Goal: Task Accomplishment & Management: Complete application form

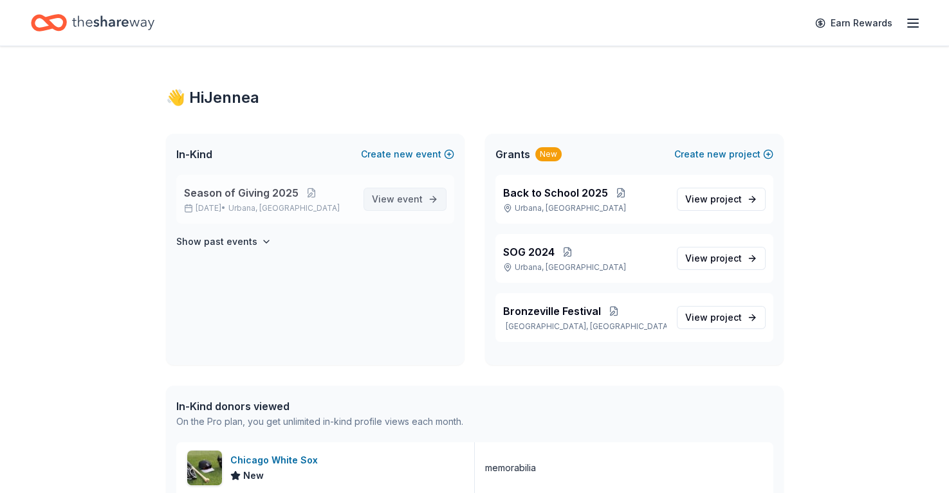
click at [392, 197] on span "View event" at bounding box center [397, 199] width 51 height 15
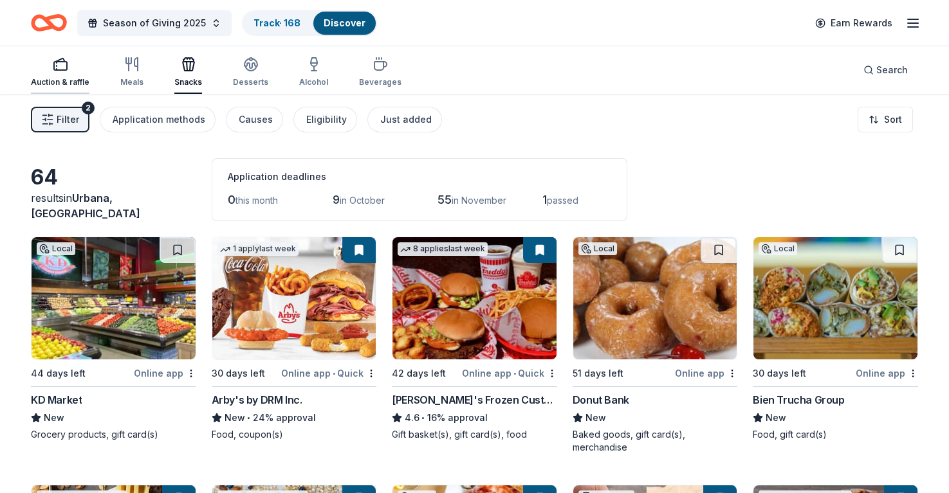
click at [69, 70] on div "button" at bounding box center [60, 64] width 59 height 15
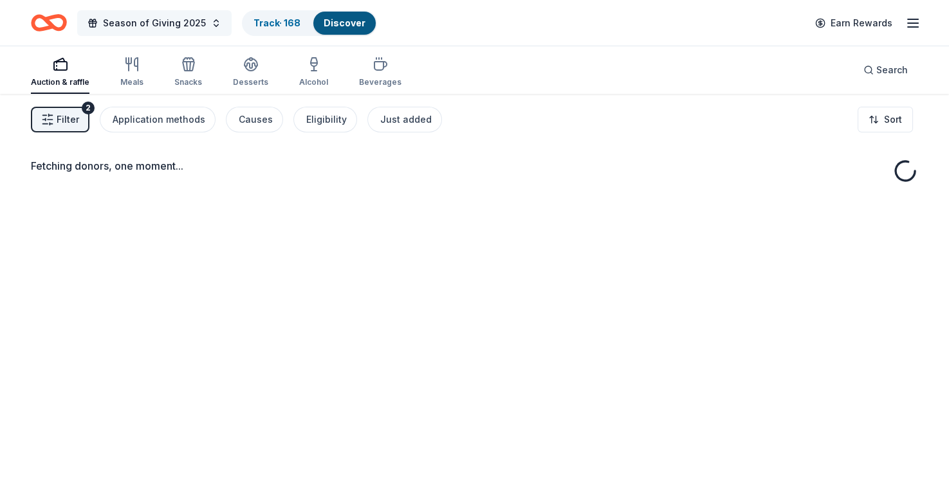
click at [195, 24] on span "Season of Giving 2025" at bounding box center [154, 22] width 103 height 15
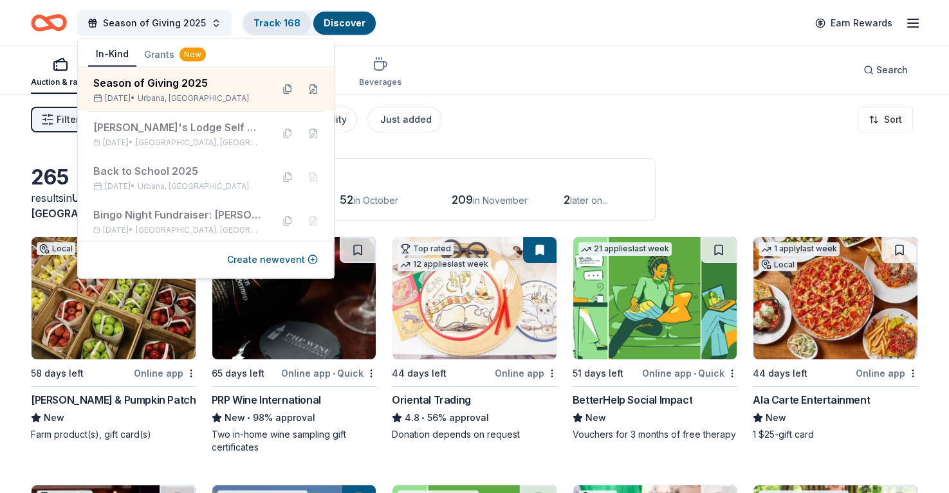
click at [260, 21] on link "Track · 168" at bounding box center [276, 22] width 47 height 11
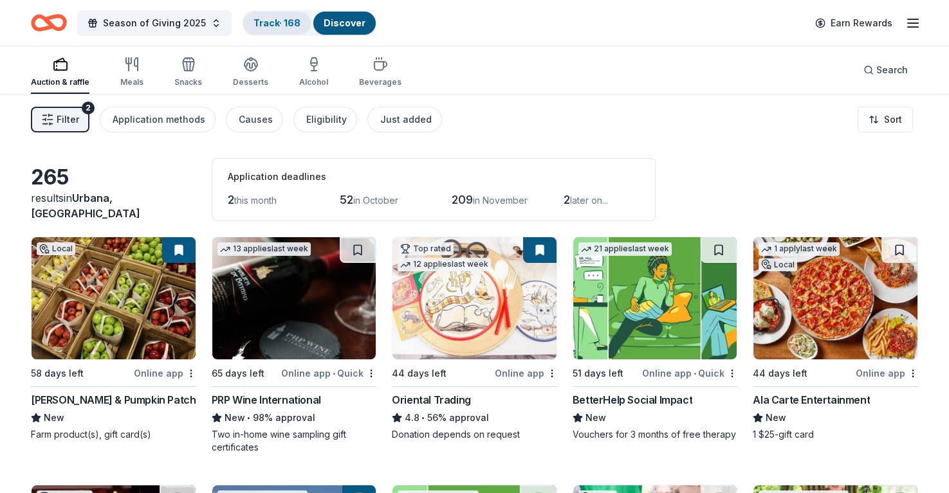
click at [260, 21] on link "Track · 168" at bounding box center [276, 22] width 47 height 11
click at [271, 23] on link "Track · 168" at bounding box center [276, 22] width 47 height 11
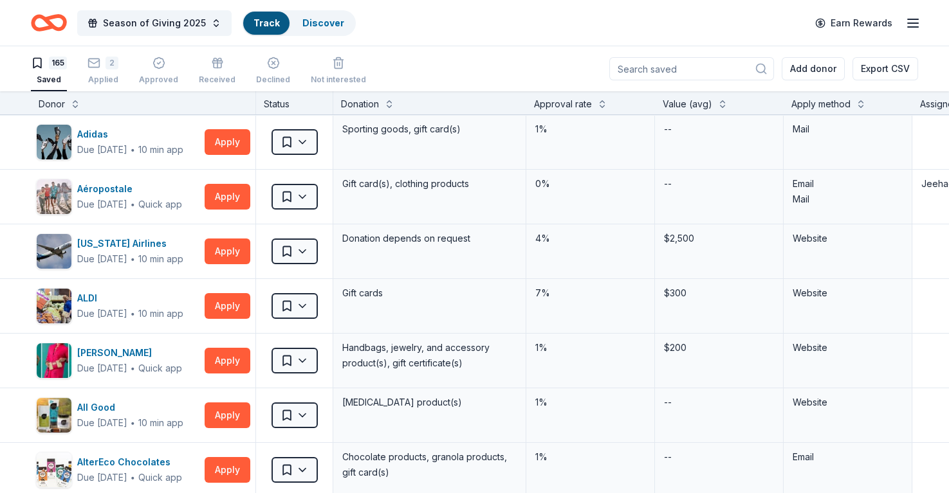
scroll to position [1, 0]
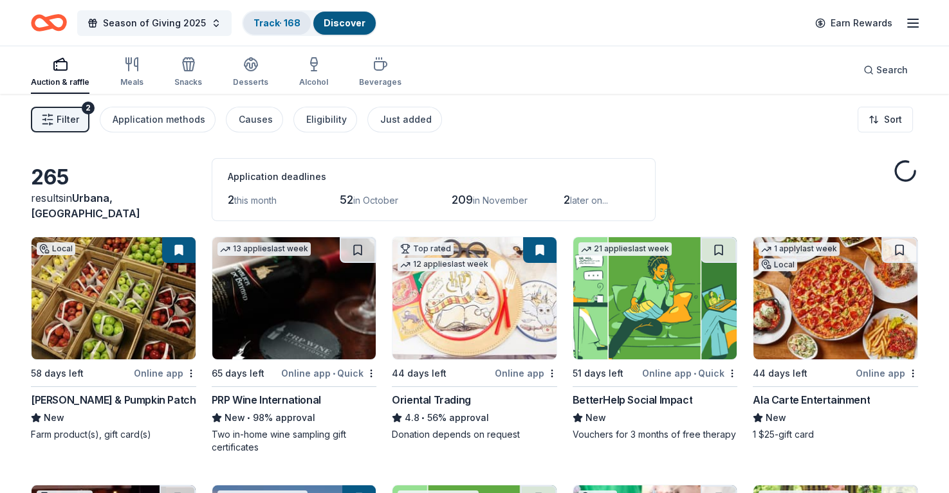
click at [271, 23] on link "Track · 168" at bounding box center [276, 22] width 47 height 11
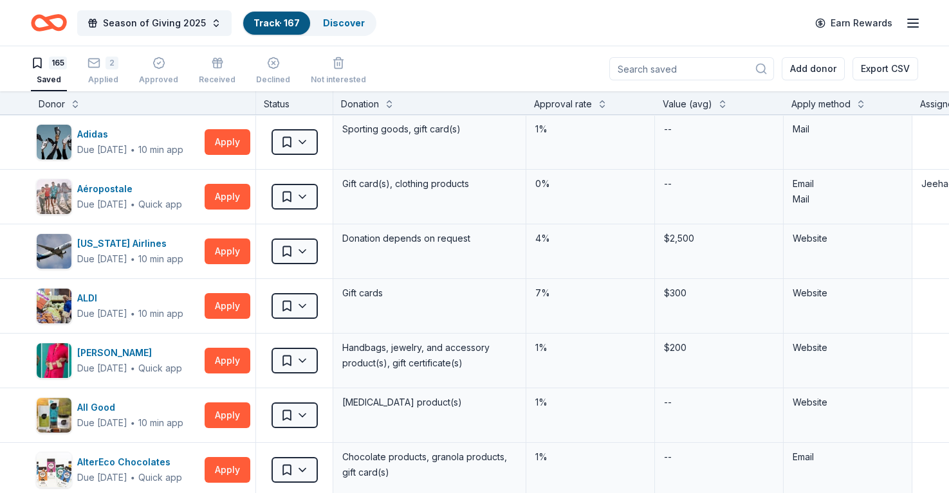
scroll to position [1, 0]
click at [604, 100] on button at bounding box center [602, 102] width 10 height 13
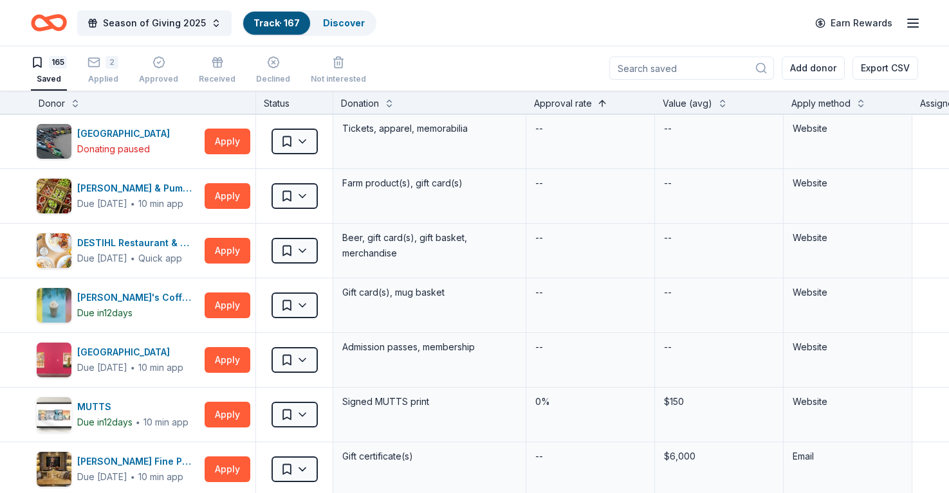
click at [604, 100] on button at bounding box center [602, 102] width 10 height 13
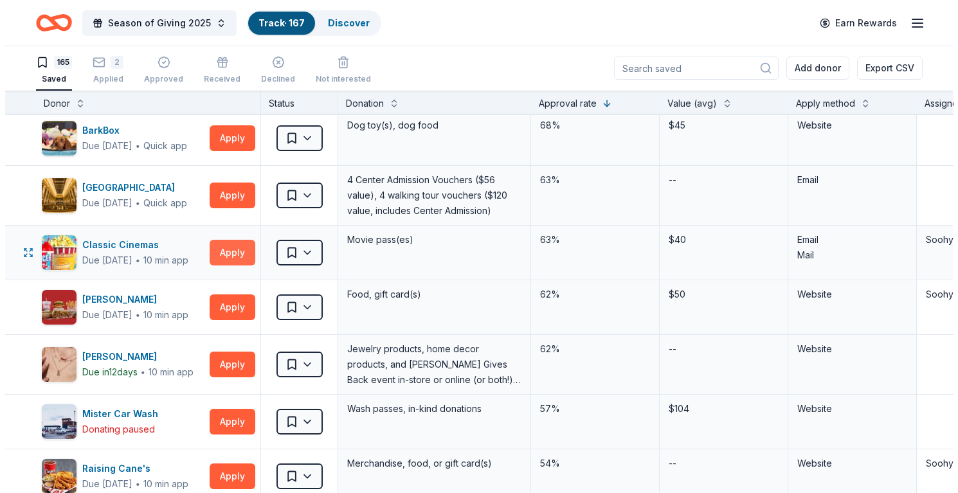
scroll to position [64, 0]
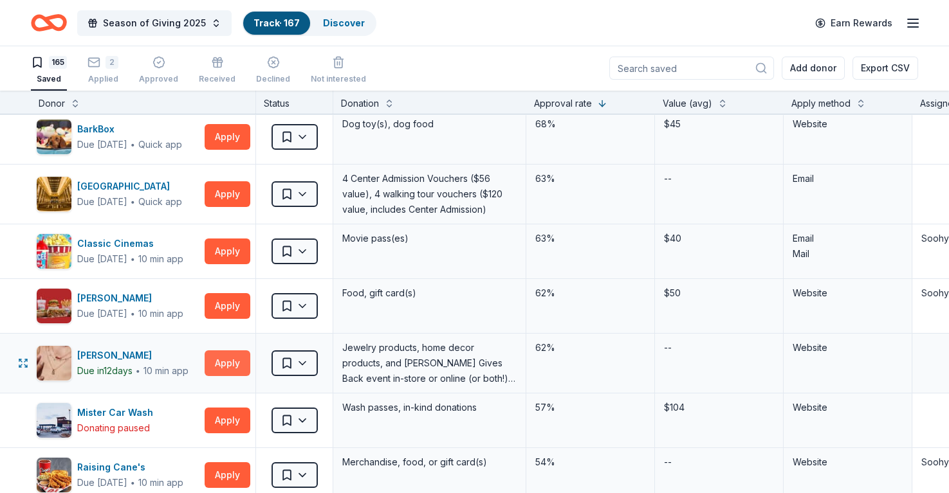
click at [228, 359] on button "Apply" at bounding box center [227, 363] width 46 height 26
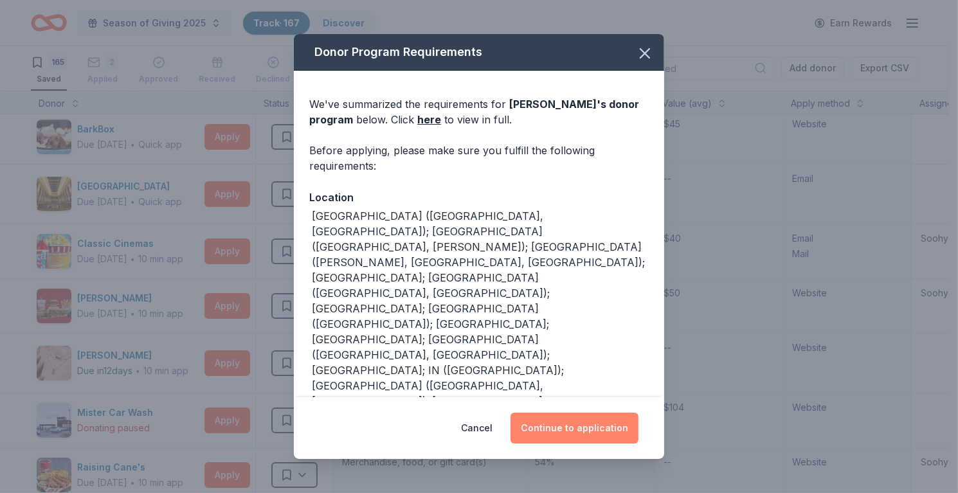
click at [574, 430] on button "Continue to application" at bounding box center [575, 428] width 128 height 31
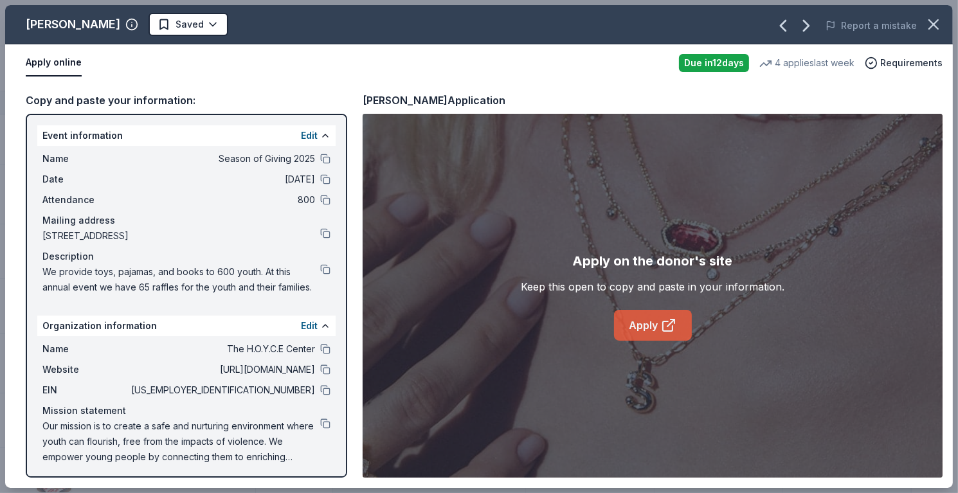
click at [629, 315] on link "Apply" at bounding box center [653, 325] width 78 height 31
click at [175, 23] on html "Season of Giving 2025 Track · 167 Discover Earn Rewards 165 Saved 2 Applied App…" at bounding box center [479, 245] width 958 height 493
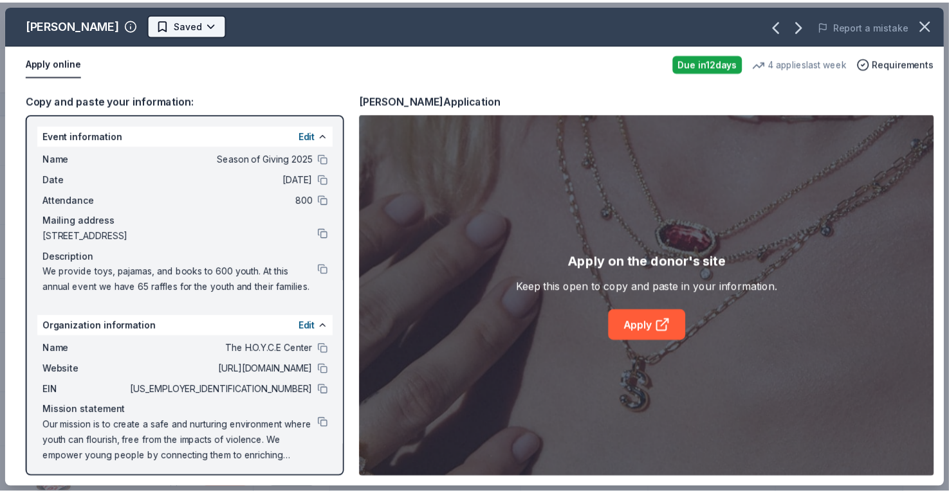
scroll to position [0, 0]
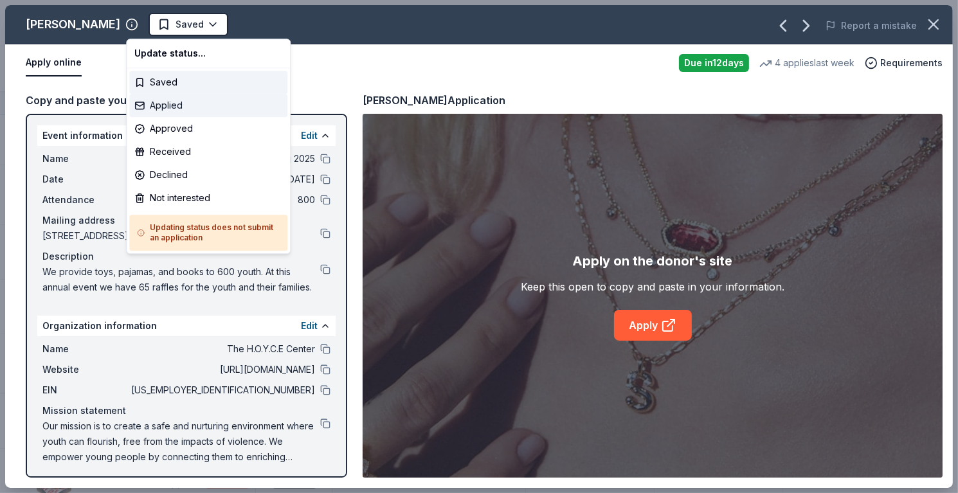
click at [176, 103] on div "Applied" at bounding box center [208, 105] width 158 height 23
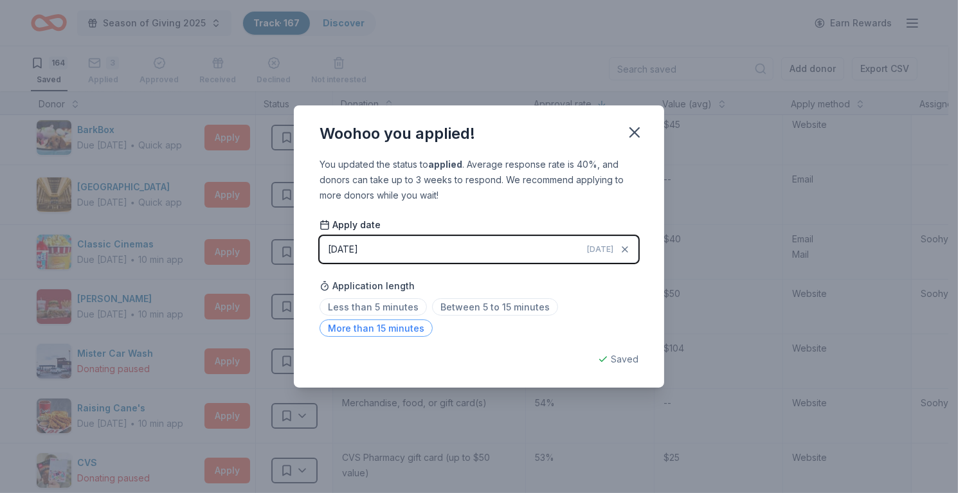
click at [400, 332] on span "More than 15 minutes" at bounding box center [376, 328] width 113 height 17
click at [637, 133] on icon "button" at bounding box center [635, 132] width 18 height 18
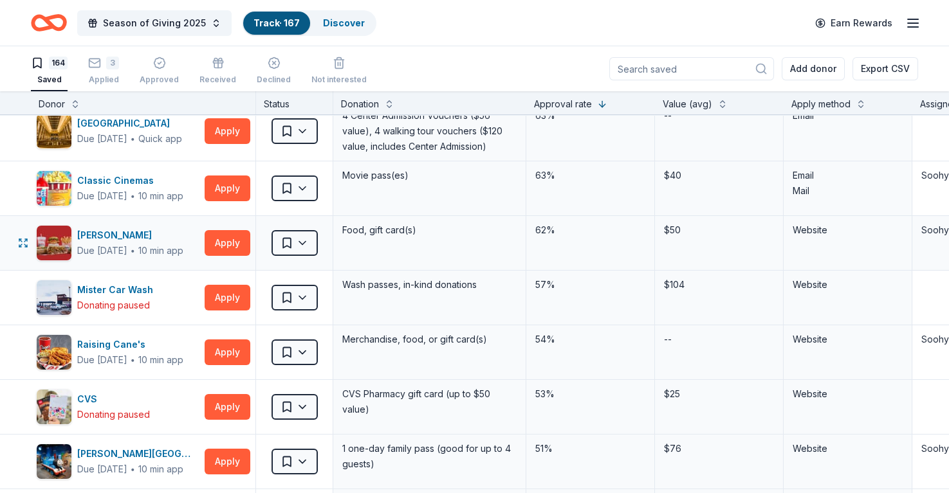
scroll to position [129, 0]
click at [218, 247] on button "Apply" at bounding box center [227, 243] width 46 height 26
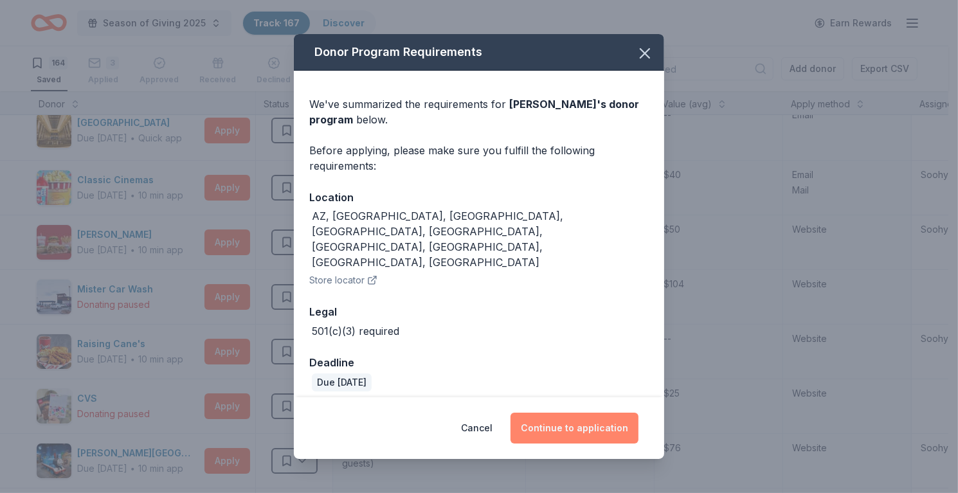
click at [595, 413] on button "Continue to application" at bounding box center [575, 428] width 128 height 31
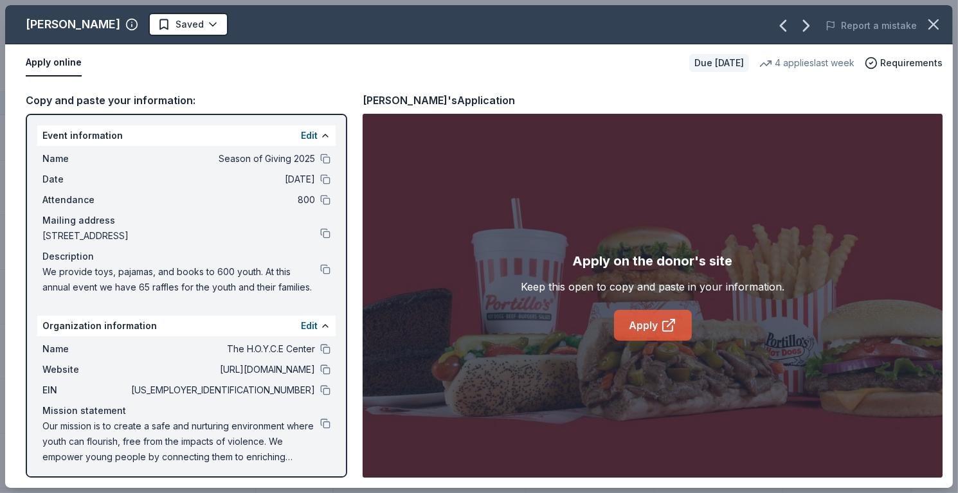
click at [686, 323] on link "Apply" at bounding box center [653, 325] width 78 height 31
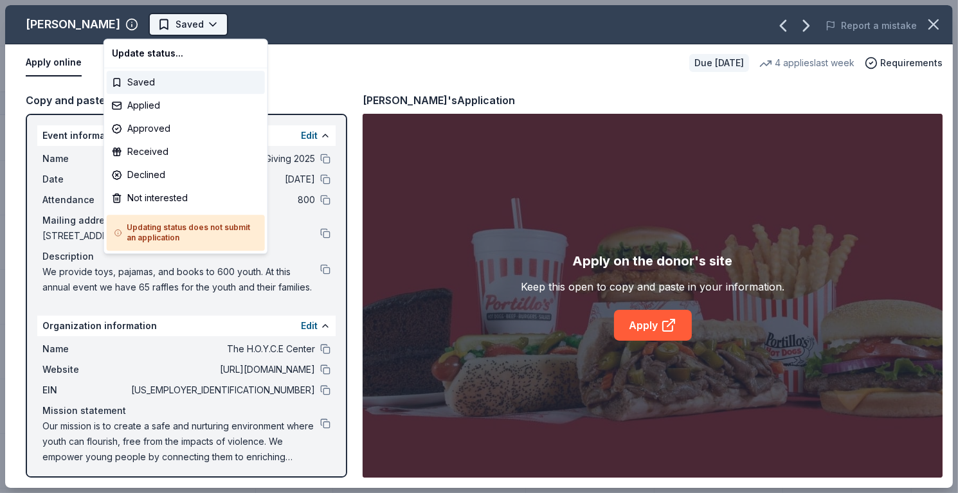
click at [149, 25] on html "Season of Giving 2025 Track · 167 Discover Earn Rewards 164 Saved 3 Applied App…" at bounding box center [479, 246] width 958 height 493
click at [152, 106] on div "Applied" at bounding box center [186, 105] width 158 height 23
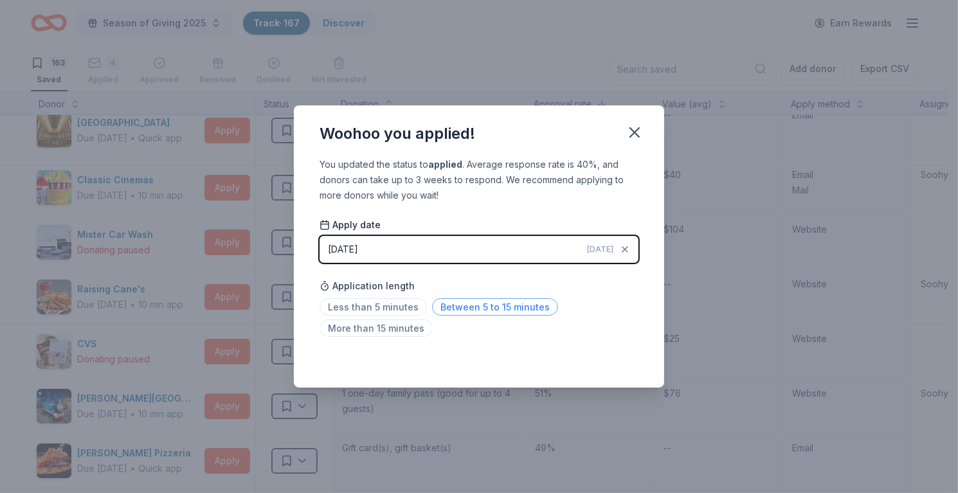
click at [508, 306] on span "Between 5 to 15 minutes" at bounding box center [495, 306] width 126 height 17
click at [639, 134] on icon "button" at bounding box center [635, 132] width 18 height 18
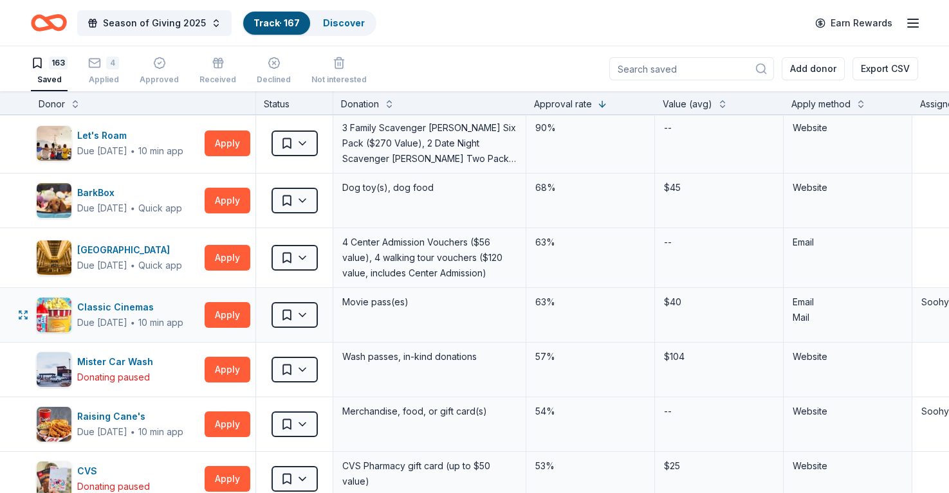
scroll to position [0, 0]
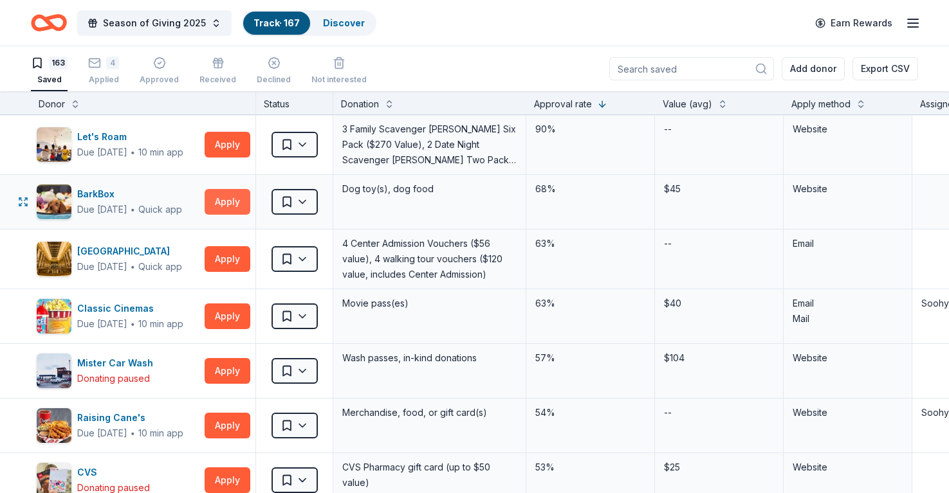
click at [232, 203] on button "Apply" at bounding box center [227, 202] width 46 height 26
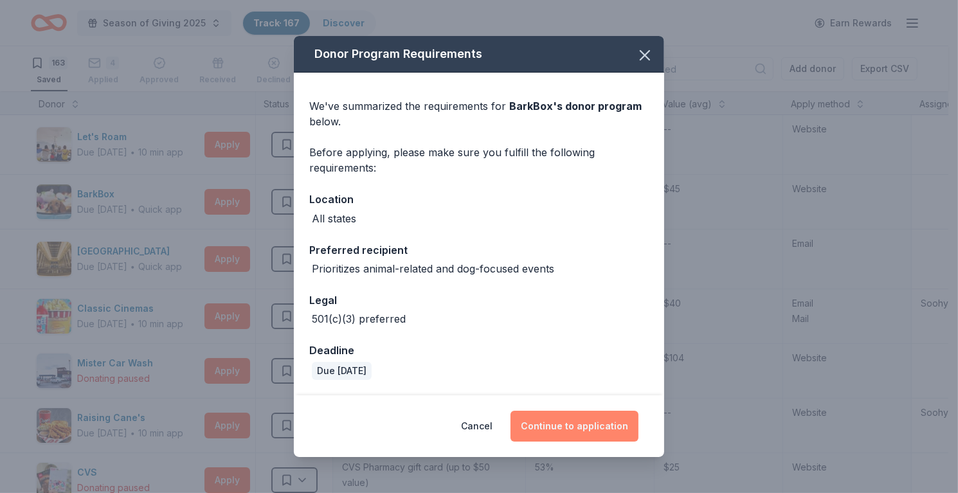
click at [611, 424] on button "Continue to application" at bounding box center [575, 426] width 128 height 31
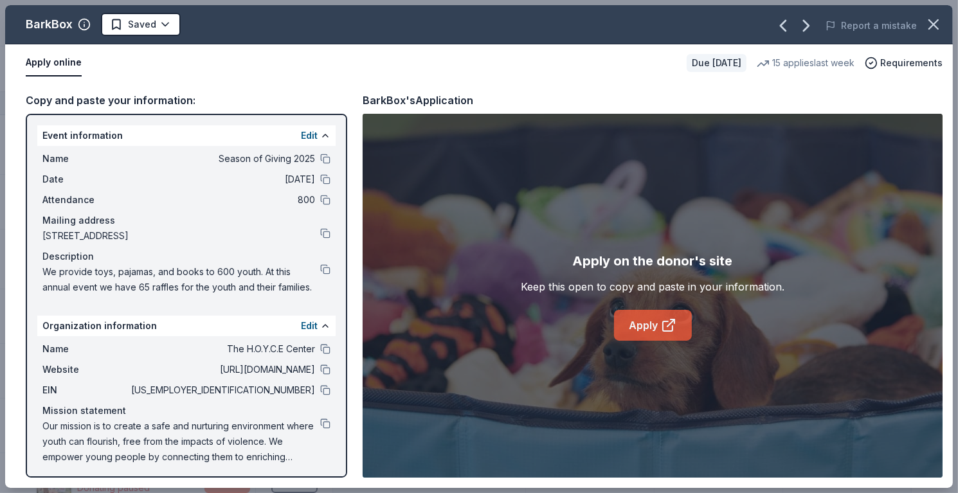
click at [668, 320] on icon at bounding box center [668, 325] width 15 height 15
click at [940, 25] on icon "button" at bounding box center [934, 24] width 18 height 18
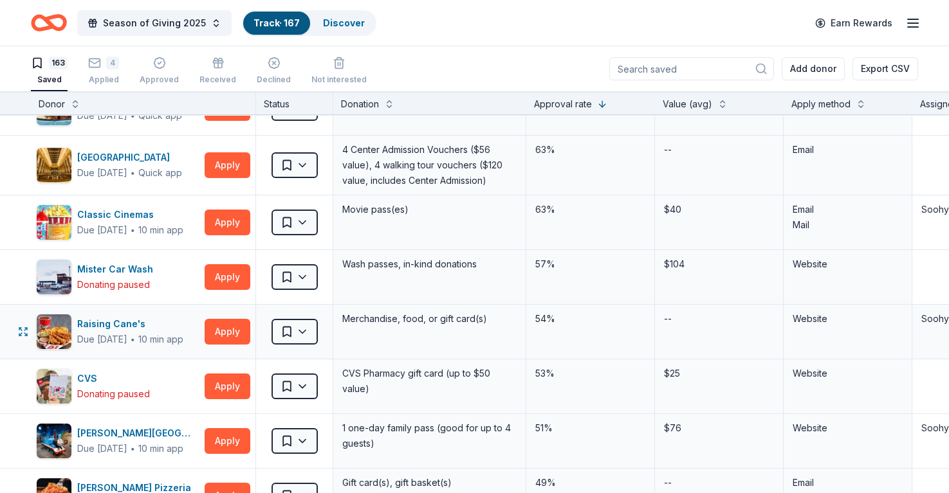
scroll to position [129, 0]
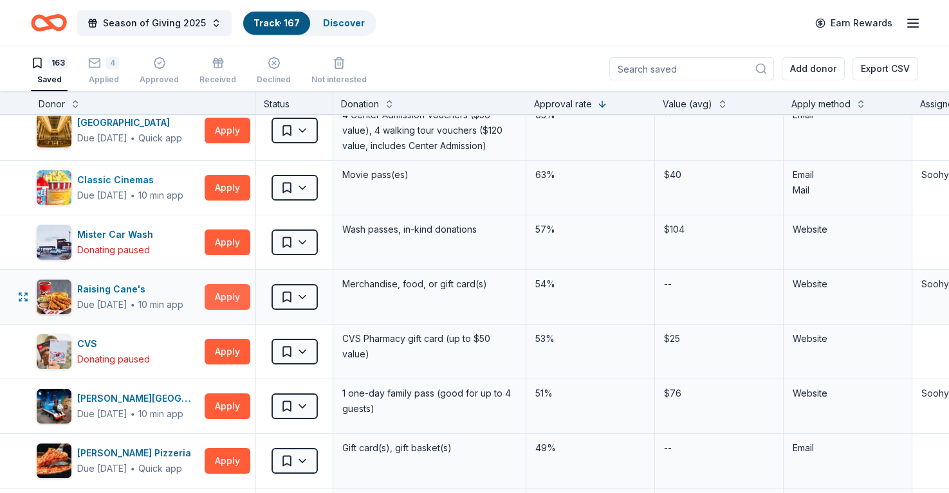
click at [230, 307] on button "Apply" at bounding box center [227, 297] width 46 height 26
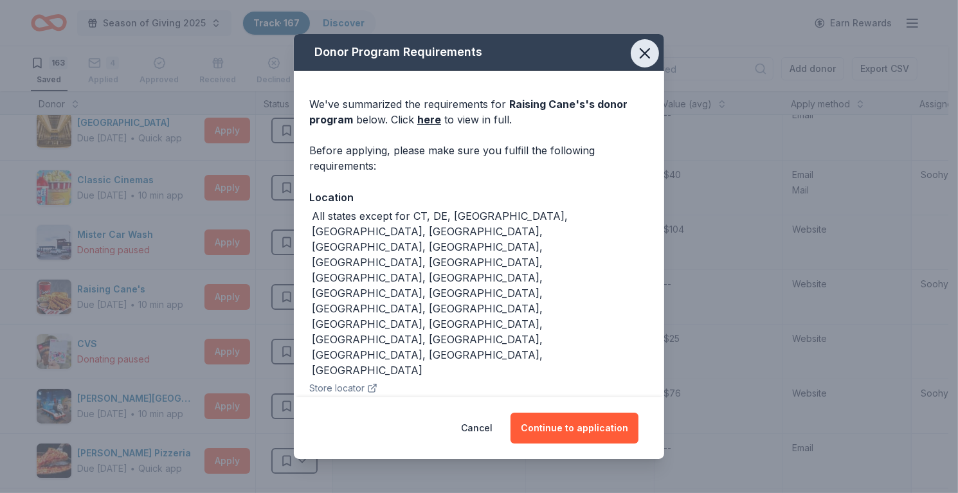
click at [640, 53] on icon "button" at bounding box center [644, 53] width 9 height 9
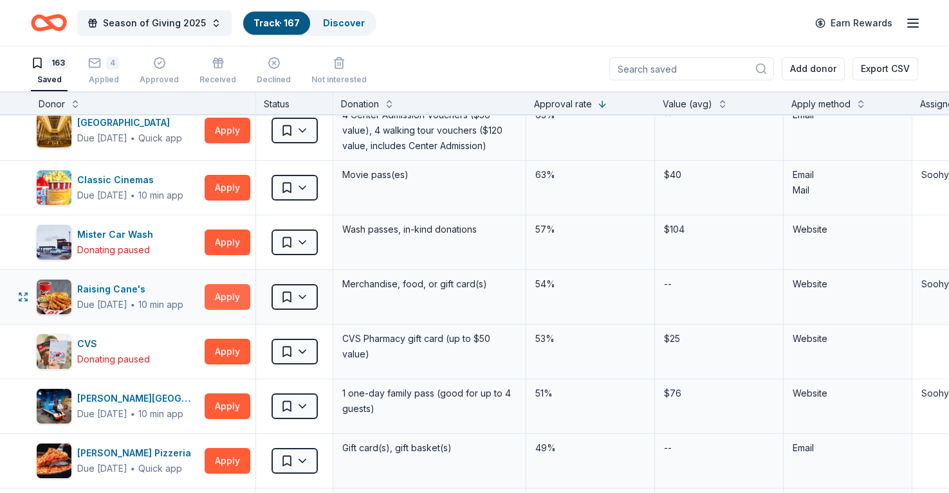
click at [228, 299] on button "Apply" at bounding box center [227, 297] width 46 height 26
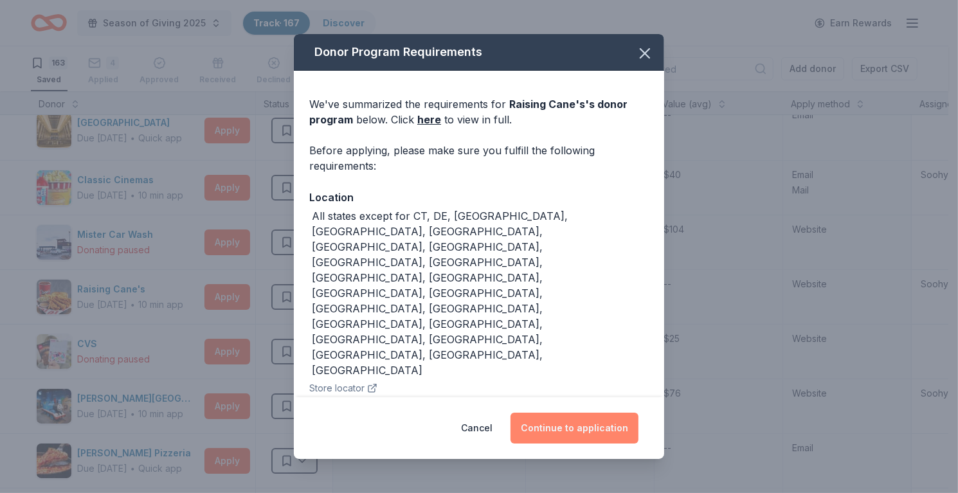
click at [609, 430] on button "Continue to application" at bounding box center [575, 428] width 128 height 31
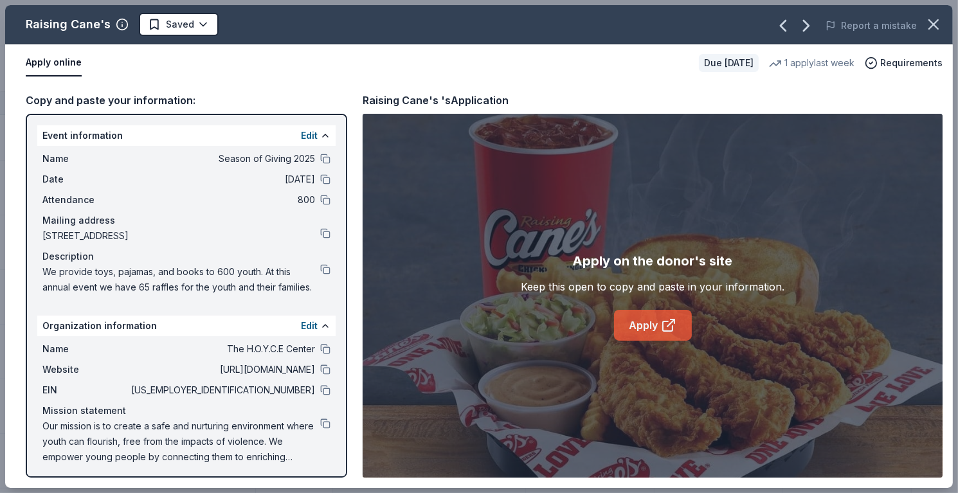
click at [680, 335] on link "Apply" at bounding box center [653, 325] width 78 height 31
click at [940, 31] on icon "button" at bounding box center [934, 24] width 18 height 18
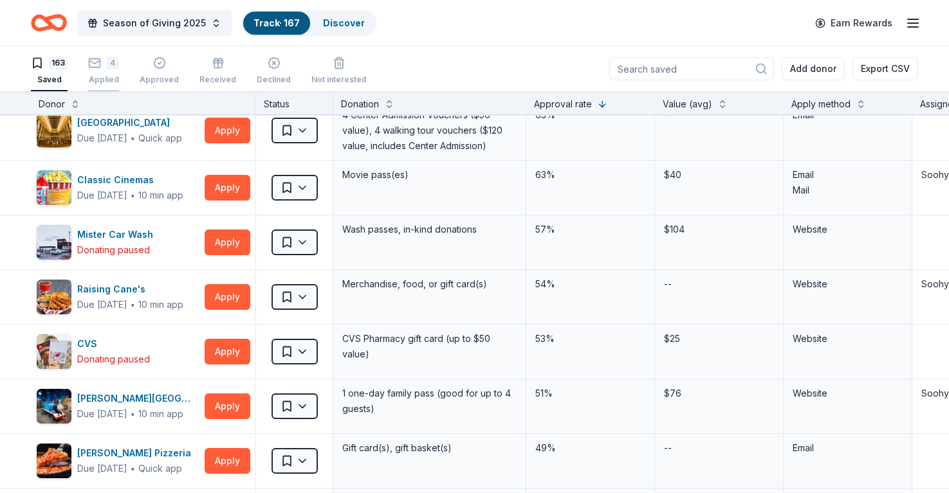
click at [115, 73] on div "4 Applied" at bounding box center [103, 71] width 31 height 28
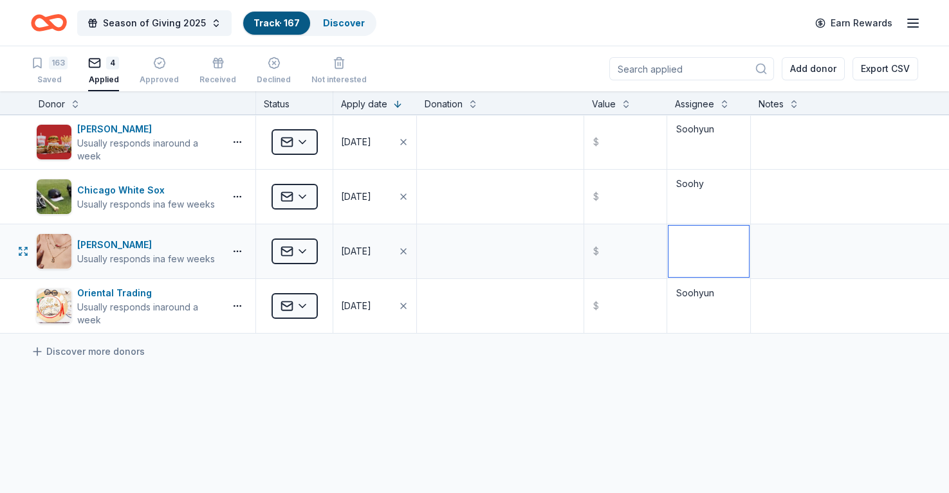
click at [690, 257] on textarea at bounding box center [708, 251] width 80 height 51
type textarea "Soohyun"
click at [710, 210] on textarea "Soohy" at bounding box center [708, 196] width 80 height 51
type textarea "Soohyun"
click at [674, 382] on div "[PERSON_NAME] Usually responds in around a week Applied [DATE] $ Soohyun Chicag…" at bounding box center [474, 345] width 949 height 460
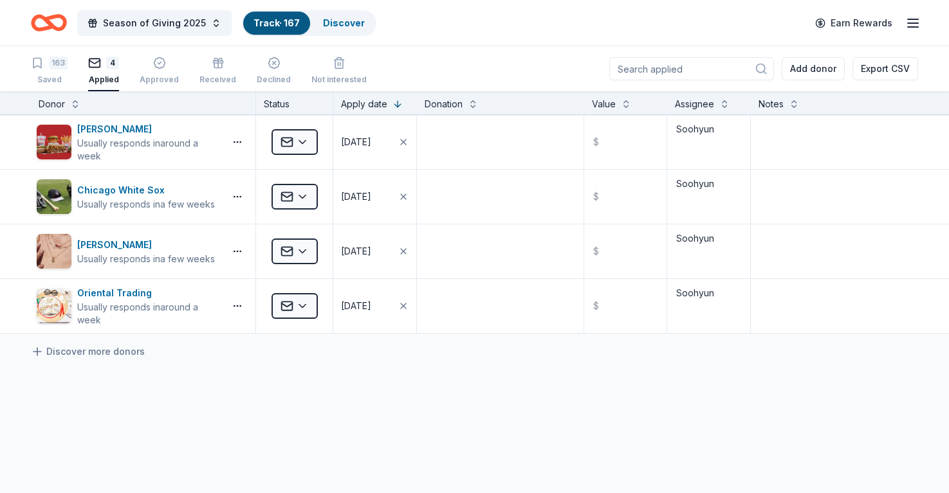
drag, startPoint x: 53, startPoint y: 59, endPoint x: 119, endPoint y: 1, distance: 88.0
click at [53, 59] on div "163" at bounding box center [58, 63] width 19 height 13
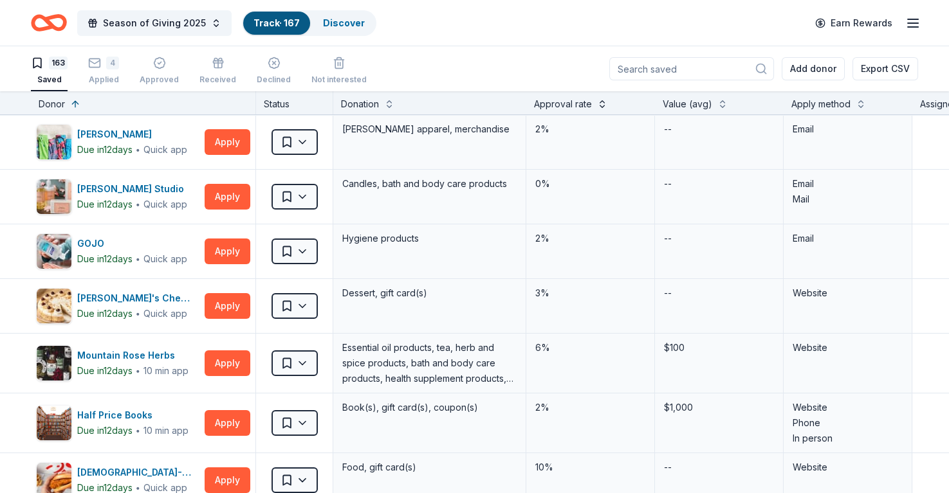
click at [598, 105] on button at bounding box center [602, 102] width 10 height 13
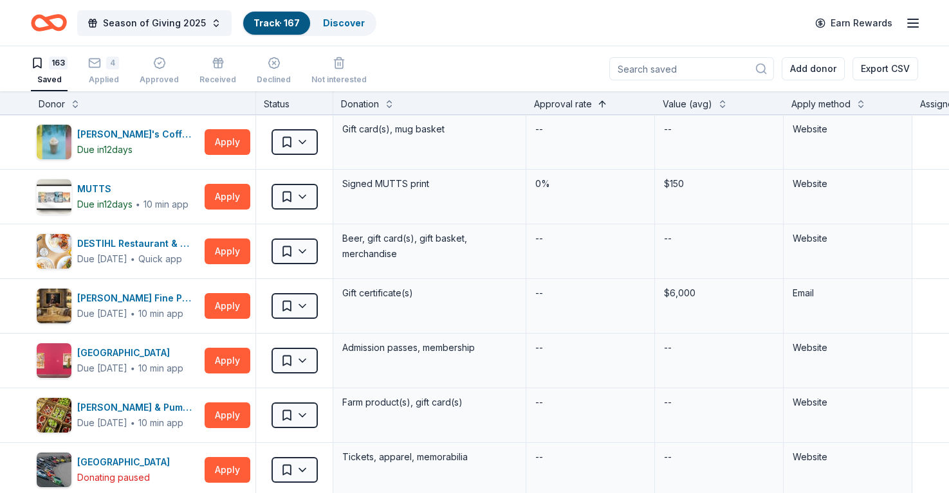
click at [598, 105] on button at bounding box center [602, 102] width 10 height 13
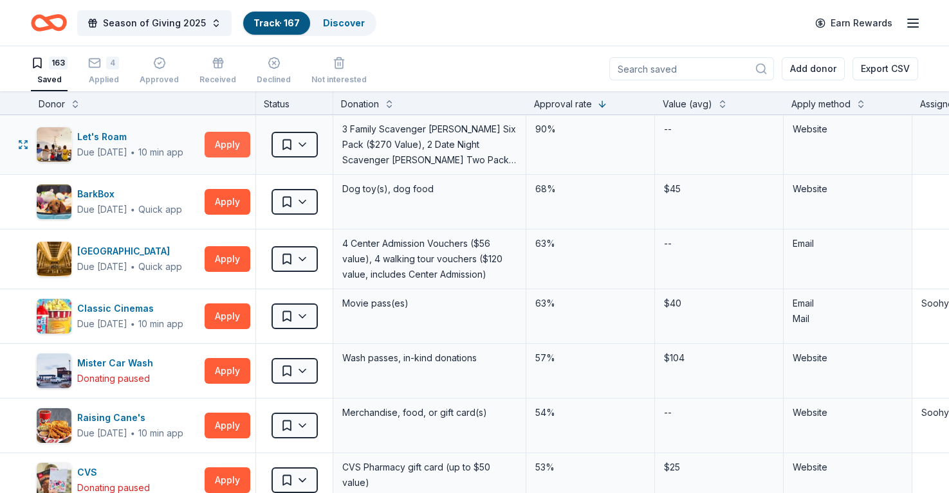
click at [232, 142] on button "Apply" at bounding box center [227, 145] width 46 height 26
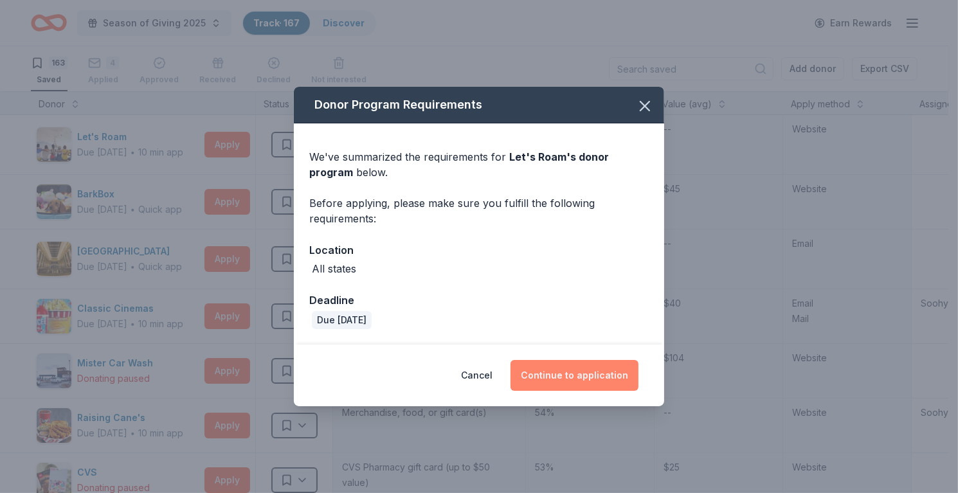
click at [573, 368] on button "Continue to application" at bounding box center [575, 375] width 128 height 31
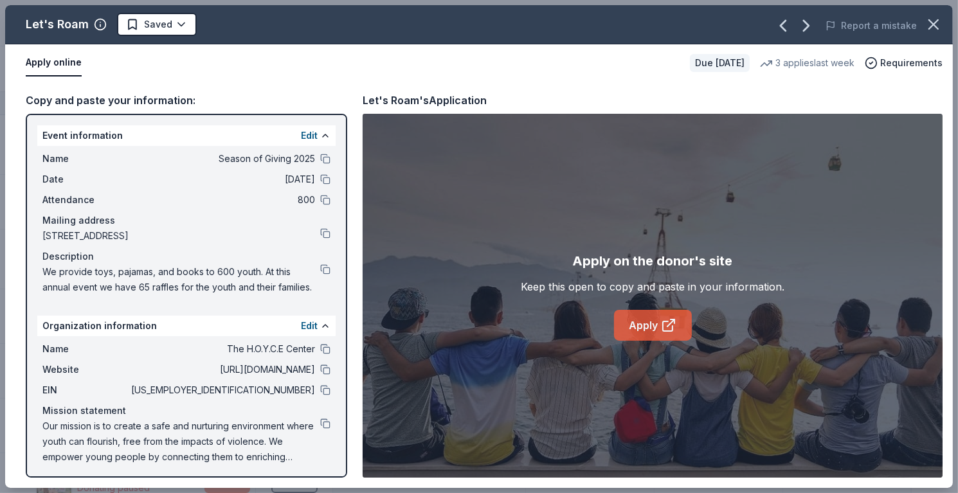
click at [653, 335] on link "Apply" at bounding box center [653, 325] width 78 height 31
click at [925, 21] on icon "button" at bounding box center [934, 24] width 18 height 18
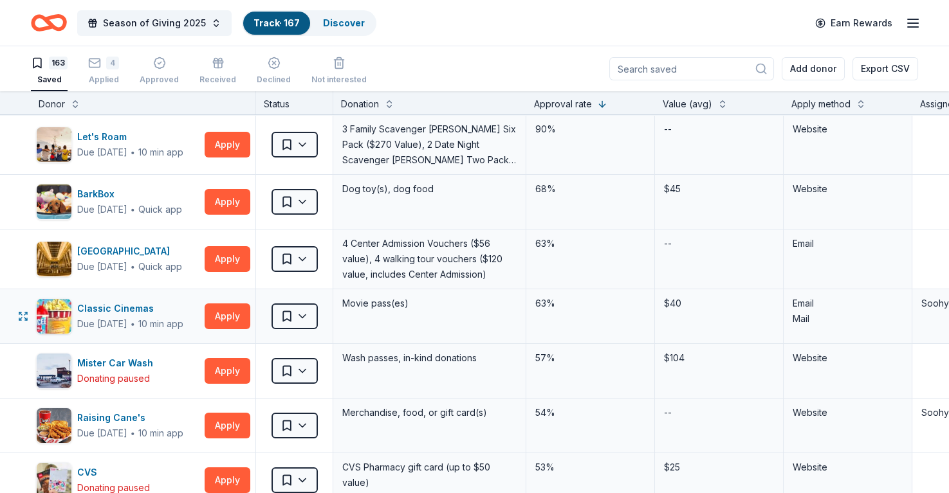
drag, startPoint x: 226, startPoint y: 258, endPoint x: 286, endPoint y: 293, distance: 69.7
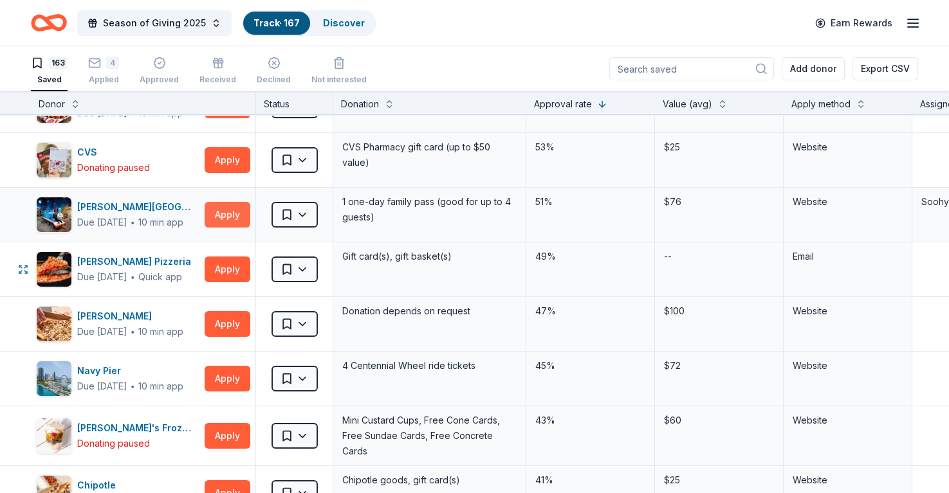
scroll to position [322, 0]
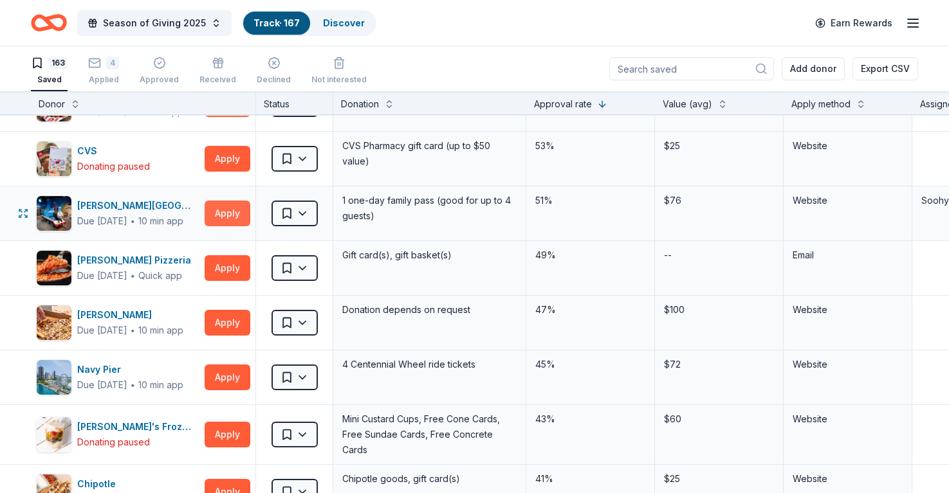
click at [233, 213] on button "Apply" at bounding box center [227, 214] width 46 height 26
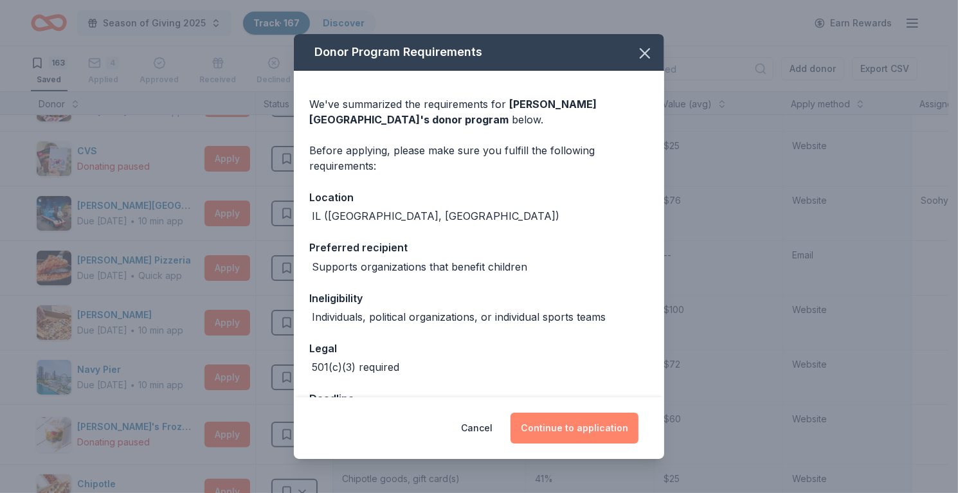
click at [568, 431] on button "Continue to application" at bounding box center [575, 428] width 128 height 31
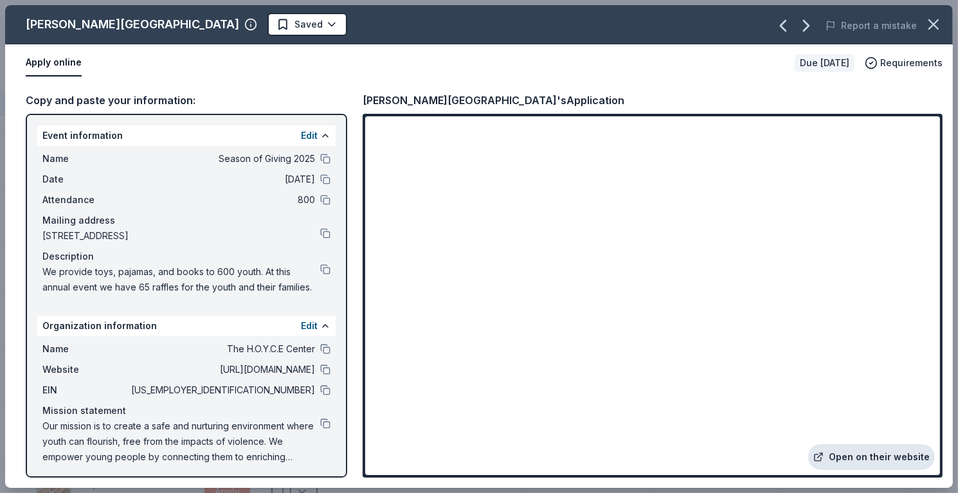
click at [875, 448] on link "Open on their website" at bounding box center [871, 457] width 127 height 26
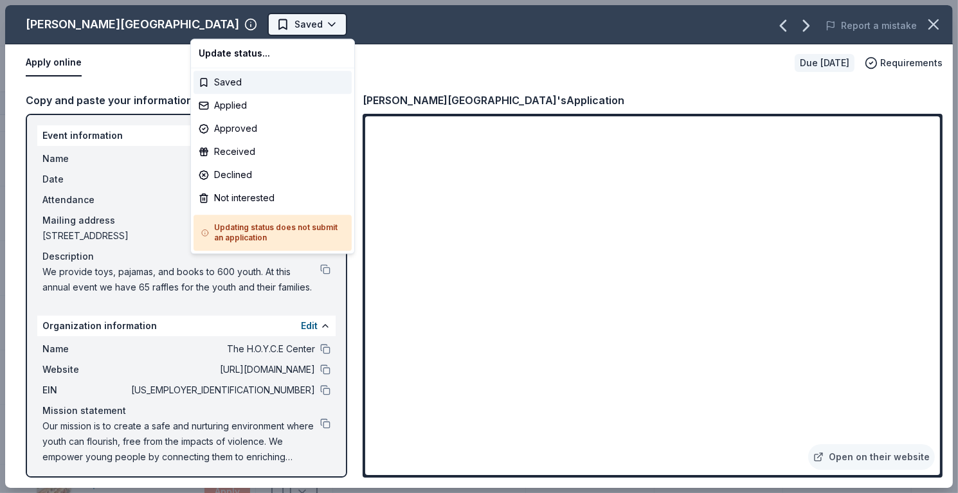
click at [248, 19] on html "Season of Giving 2025 Track · 167 Discover Earn Rewards 163 Saved 4 Applied App…" at bounding box center [479, 246] width 958 height 493
click at [260, 107] on div "Applied" at bounding box center [273, 105] width 158 height 23
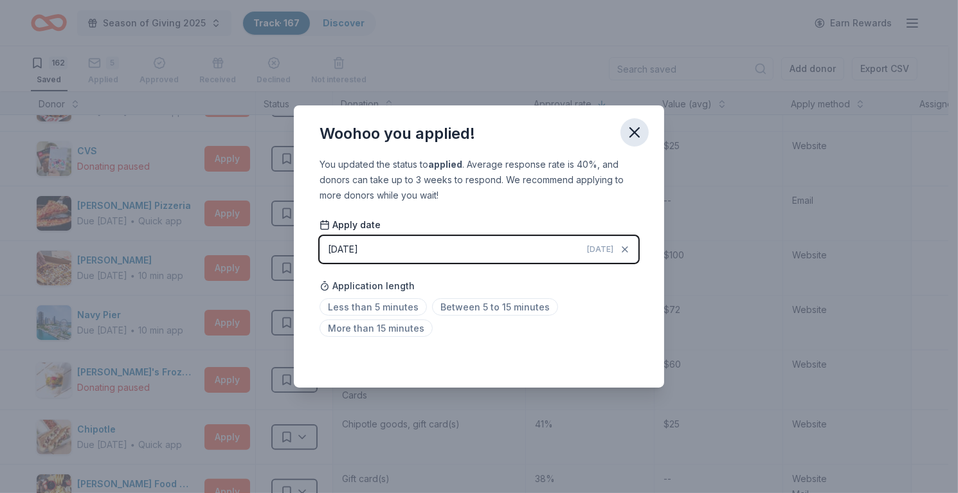
drag, startPoint x: 631, startPoint y: 138, endPoint x: 646, endPoint y: 138, distance: 15.4
click at [646, 138] on button "button" at bounding box center [635, 132] width 28 height 28
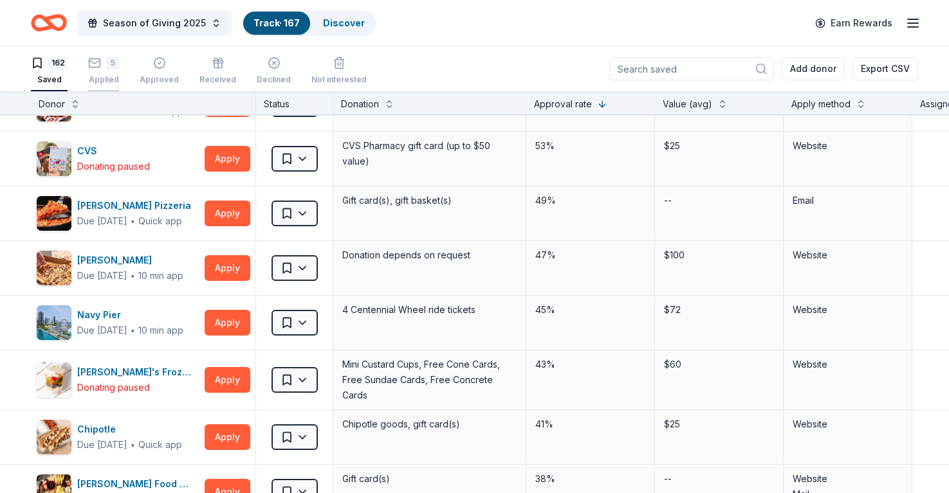
click at [114, 60] on div "5" at bounding box center [112, 63] width 13 height 13
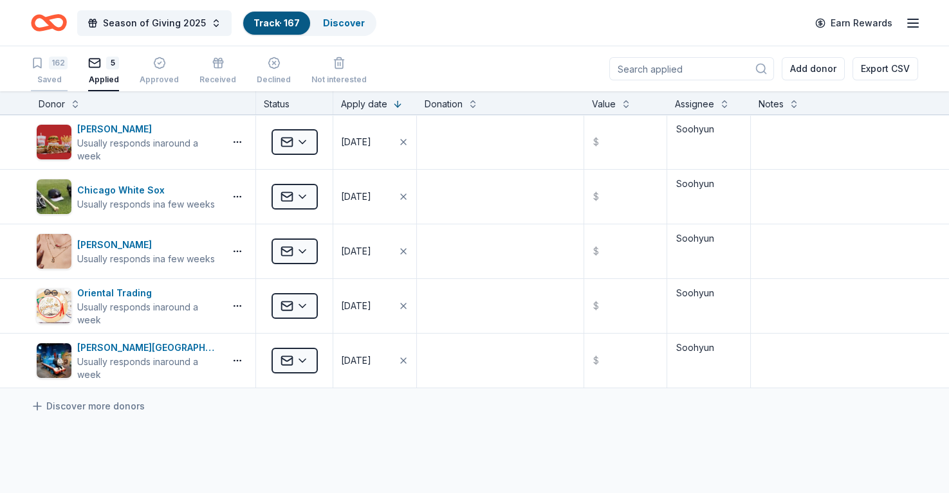
click at [48, 71] on div "162 Saved" at bounding box center [49, 71] width 37 height 28
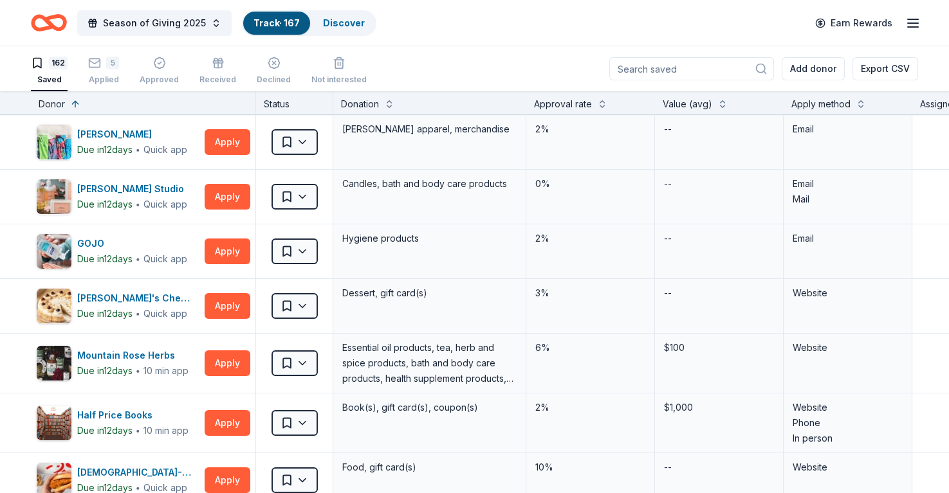
click at [51, 62] on div "162" at bounding box center [58, 63] width 19 height 13
